Goal: Transaction & Acquisition: Download file/media

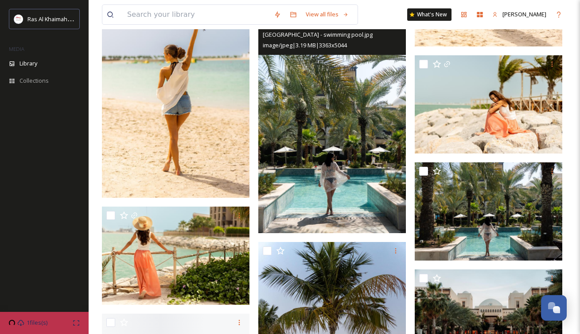
scroll to position [8646, 0]
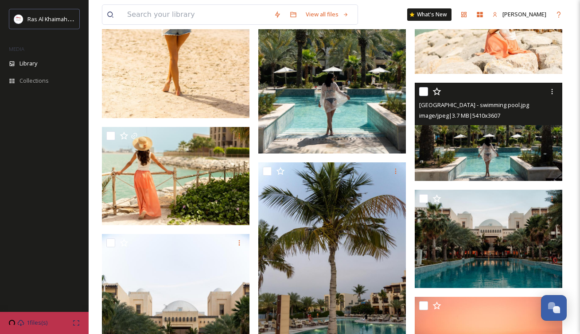
click at [494, 138] on img at bounding box center [487, 132] width 147 height 98
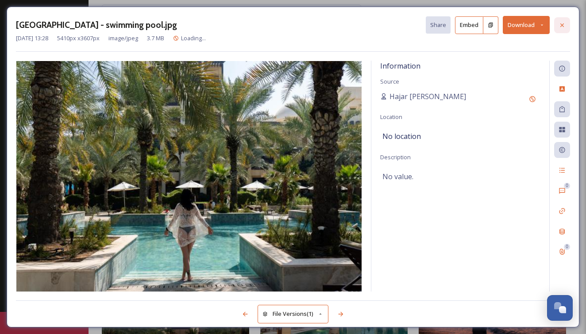
click at [568, 26] on div at bounding box center [562, 25] width 16 height 16
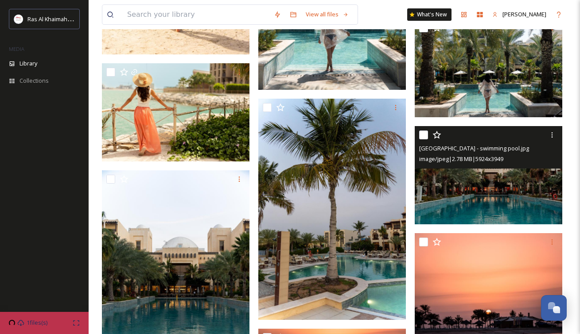
scroll to position [8785, 0]
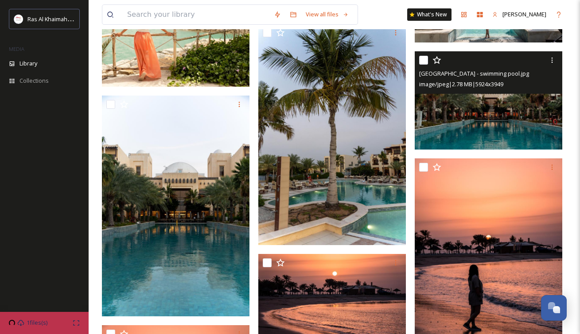
click at [479, 74] on span "[GEOGRAPHIC_DATA] - swimming pool.jpg" at bounding box center [474, 74] width 110 height 8
click at [479, 99] on img at bounding box center [487, 100] width 147 height 98
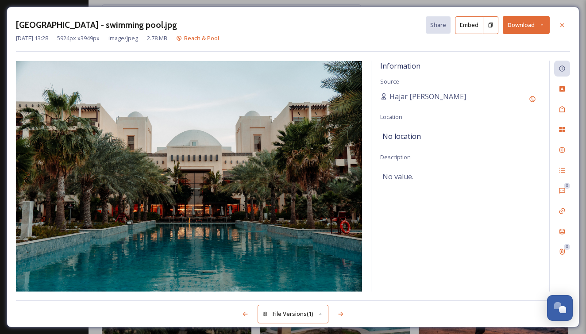
click at [537, 27] on button "Download" at bounding box center [526, 25] width 47 height 18
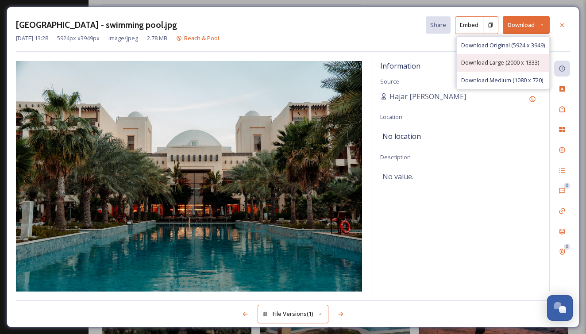
click at [488, 66] on span "Download Large (2000 x 1333)" at bounding box center [500, 62] width 78 height 8
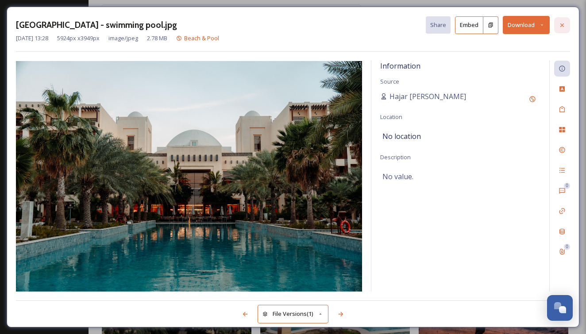
click at [562, 20] on div at bounding box center [562, 25] width 16 height 16
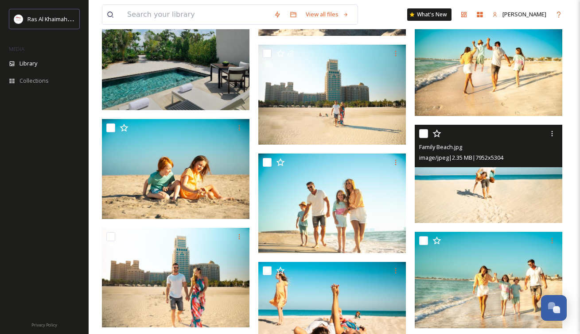
scroll to position [10534, 0]
